Goal: Navigation & Orientation: Find specific page/section

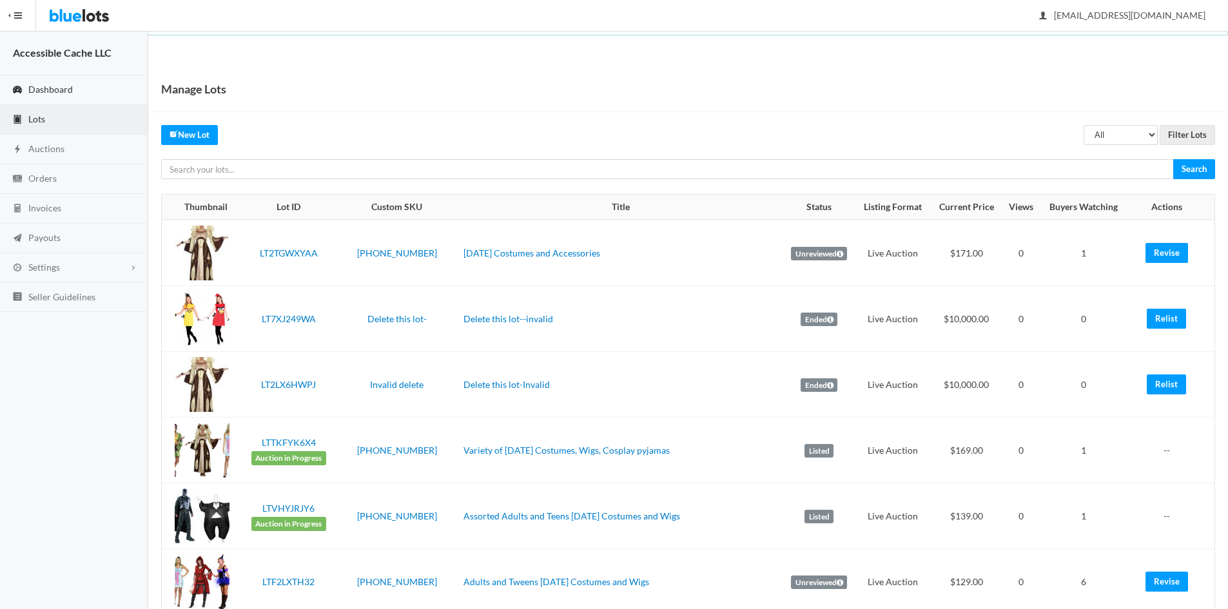
click at [49, 84] on span "Dashboard" at bounding box center [50, 89] width 44 height 11
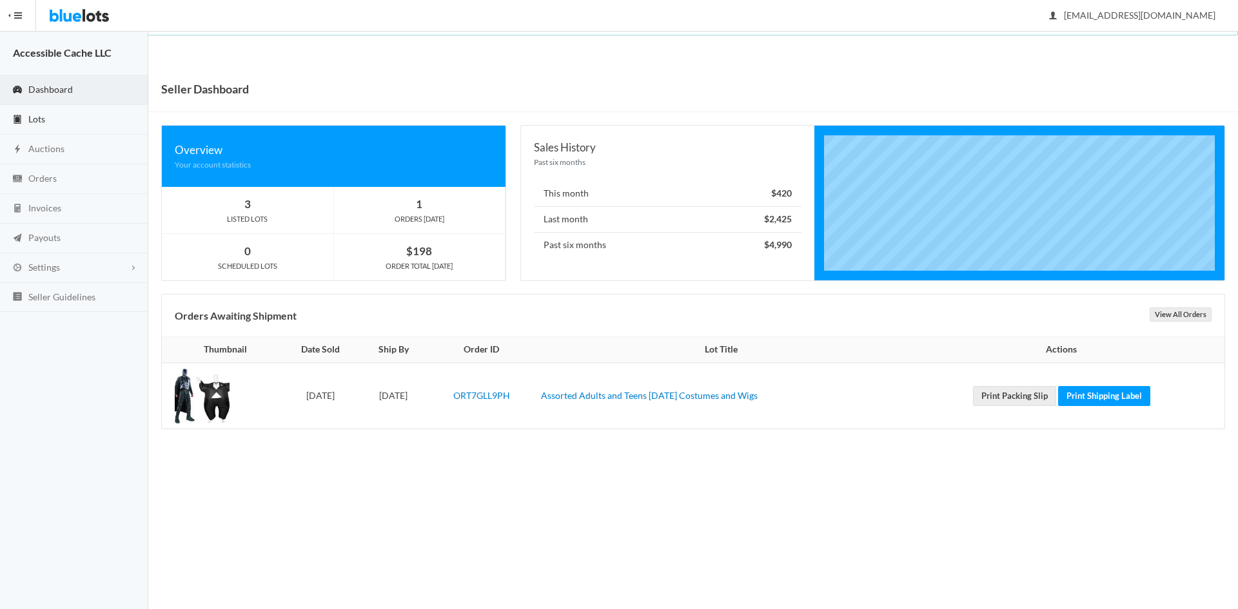
click at [43, 117] on span "Lots" at bounding box center [36, 118] width 17 height 11
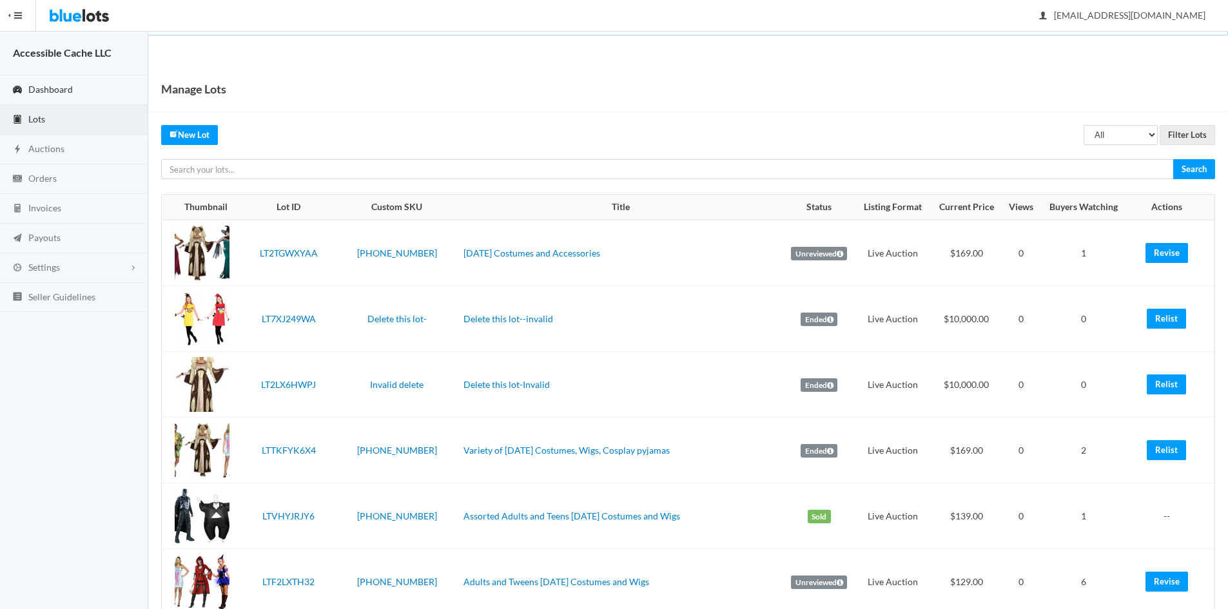
click at [46, 86] on span "Dashboard" at bounding box center [50, 89] width 44 height 11
